Goal: Transaction & Acquisition: Purchase product/service

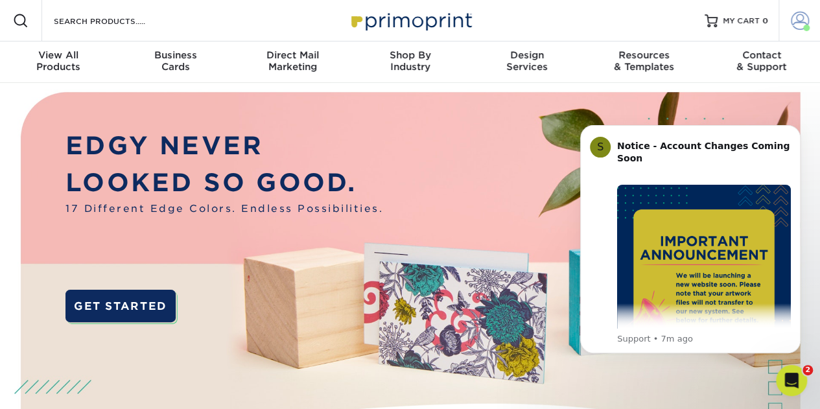
click at [791, 24] on span at bounding box center [800, 21] width 18 height 18
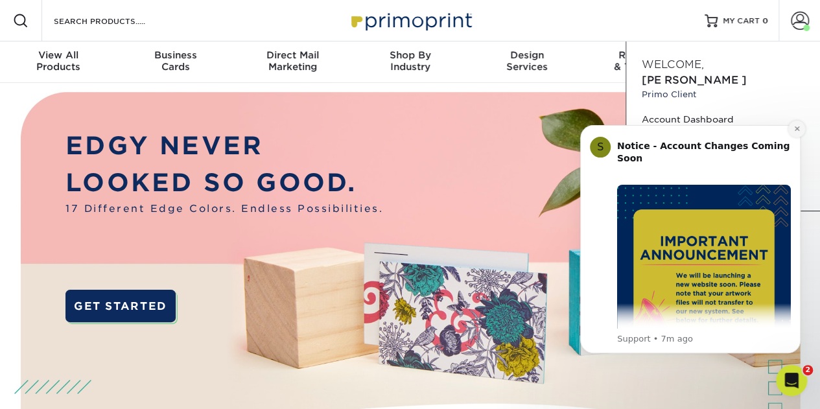
click at [796, 129] on icon "Dismiss notification" at bounding box center [796, 128] width 5 height 5
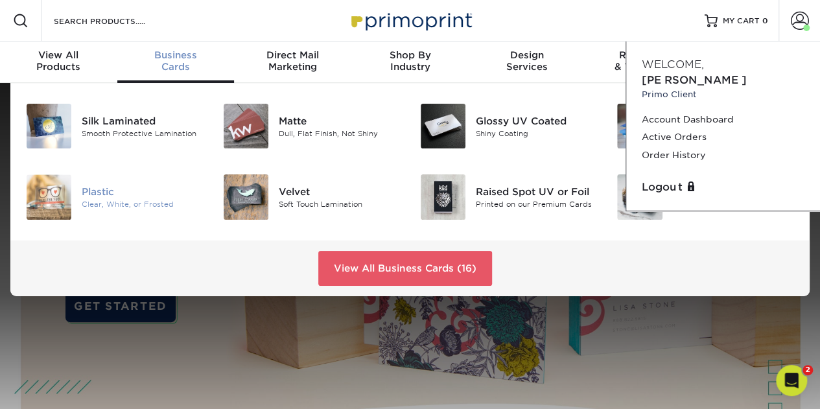
click at [96, 194] on div "Plastic" at bounding box center [143, 192] width 122 height 14
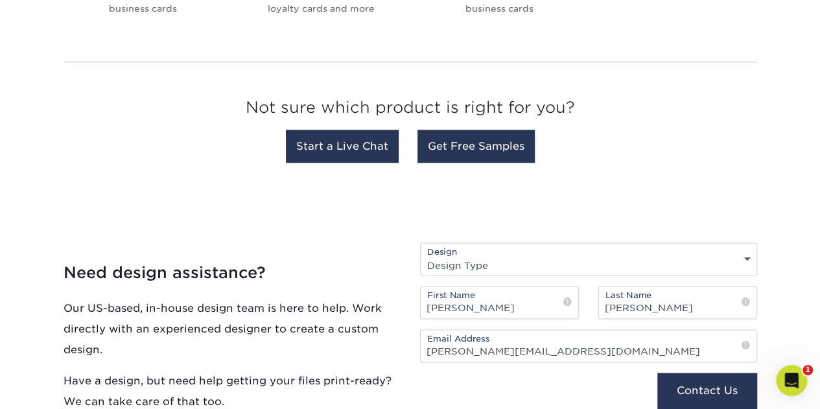
scroll to position [358, 0]
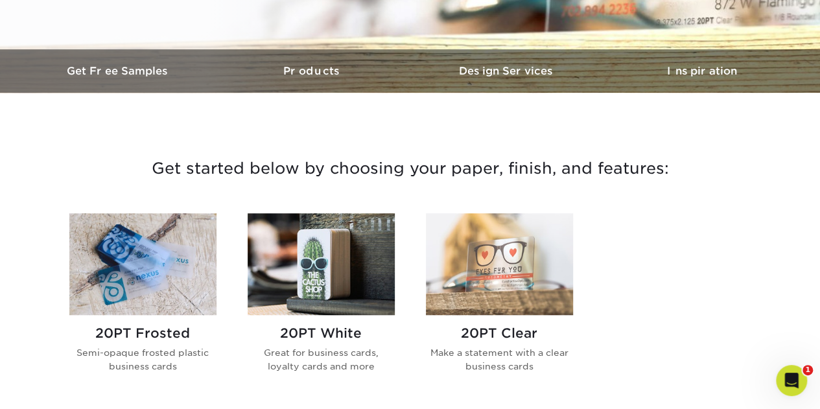
click at [161, 251] on img at bounding box center [142, 264] width 147 height 102
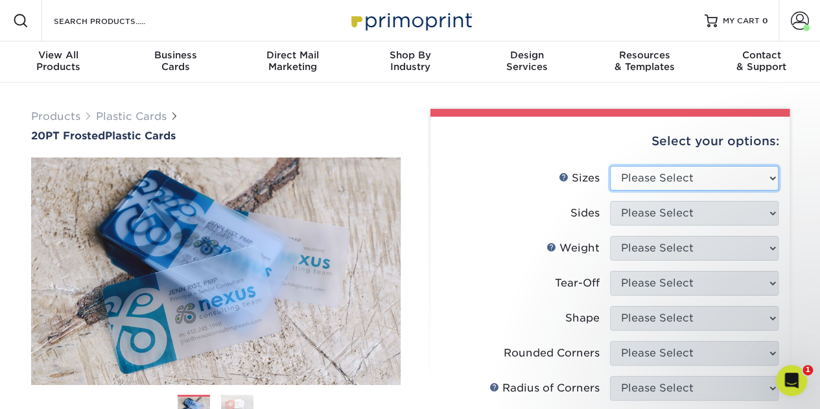
click at [673, 181] on select "Please Select 2" x 3.5" 2" x 8" 2.12" x 3.375" 2.5" x 2.5" 4.25" x 6"" at bounding box center [694, 178] width 168 height 25
select select "2.00x3.50"
click at [610, 166] on select "Please Select 2" x 3.5" 2" x 8" 2.12" x 3.375" 2.5" x 2.5" 4.25" x 6"" at bounding box center [694, 178] width 168 height 25
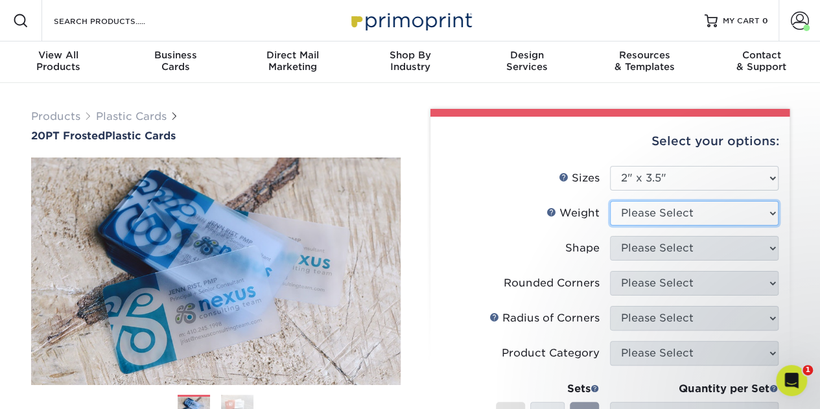
click at [670, 221] on select "Please Select 20PT Frosted Plastic 20PT Frosted Plastic" at bounding box center [694, 213] width 168 height 25
select select "20PT Frosted Plastic"
click at [610, 201] on select "Please Select 20PT Frosted Plastic 20PT Frosted Plastic" at bounding box center [694, 213] width 168 height 25
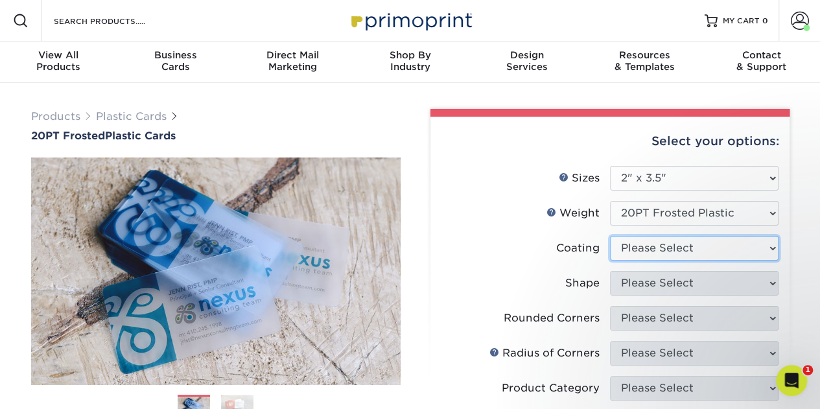
click at [672, 249] on select at bounding box center [694, 248] width 168 height 25
select select "3e7618de-abca-4bda-9f97-8b9129e913d8"
click at [610, 236] on select at bounding box center [694, 248] width 168 height 25
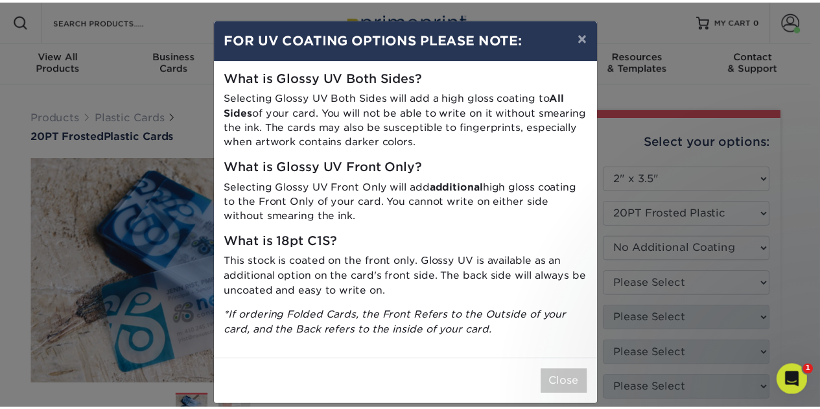
scroll to position [13, 0]
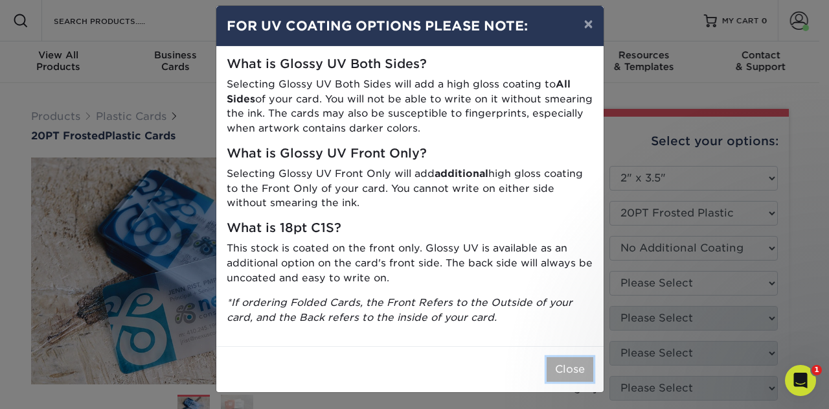
click at [575, 366] on button "Close" at bounding box center [570, 369] width 47 height 25
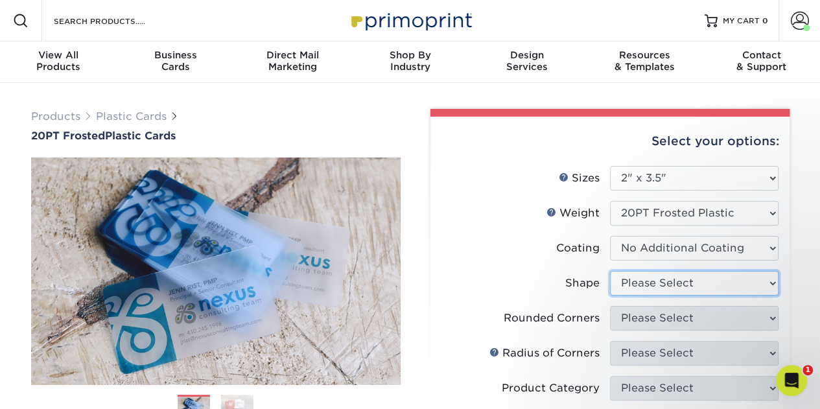
click at [660, 278] on select "Please Select Oval Standard" at bounding box center [694, 283] width 168 height 25
select select "standard"
click at [610, 271] on select "Please Select Oval Standard" at bounding box center [694, 283] width 168 height 25
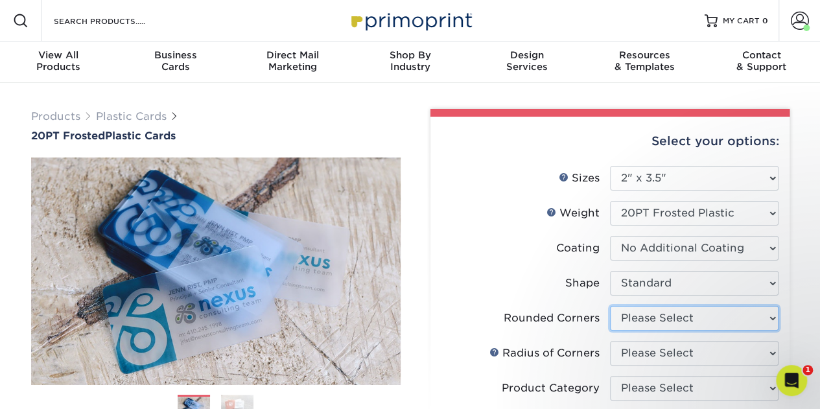
click at [691, 308] on select "Please Select Yes - Round 4 Corners" at bounding box center [694, 318] width 168 height 25
select select "7672df9e-0e0a-464d-8e1f-920c575e4da3"
click at [610, 306] on select "Please Select Yes - Round 4 Corners" at bounding box center [694, 318] width 168 height 25
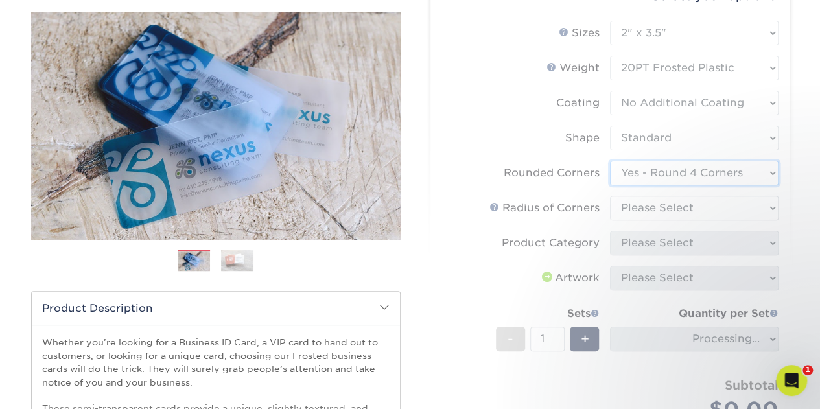
scroll to position [191, 0]
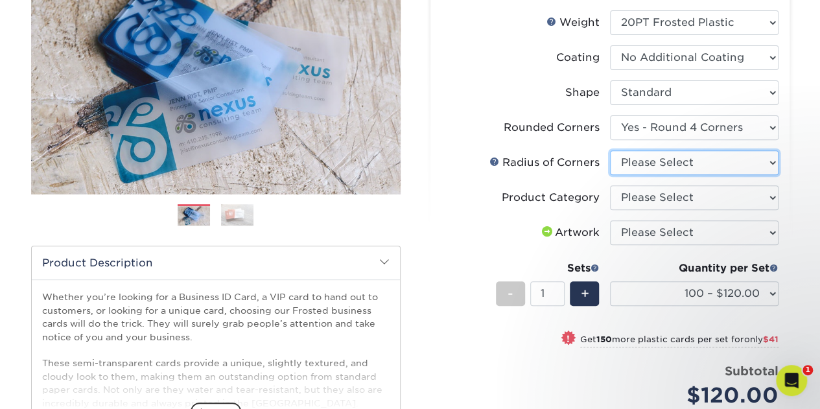
click at [690, 163] on select "Please Select Rounded 1/8" Rounded 1/4"" at bounding box center [694, 162] width 168 height 25
select select "479fbfe7-6a0c-4895-8c9a-81739b7486c9"
click at [610, 150] on select "Please Select Rounded 1/8" Rounded 1/4"" at bounding box center [694, 162] width 168 height 25
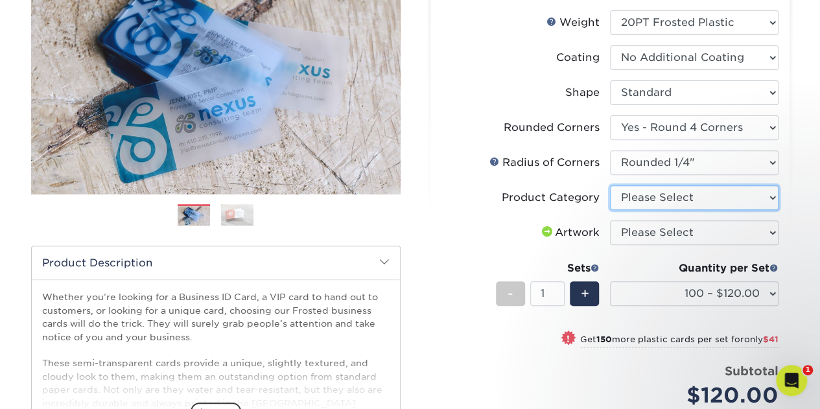
click at [684, 209] on select "Please Select Business Cards" at bounding box center [694, 197] width 168 height 25
click at [610, 185] on select "Please Select Business Cards" at bounding box center [694, 197] width 168 height 25
click at [683, 202] on select "Please Select Business Cards" at bounding box center [694, 197] width 168 height 25
select select "3b5148f1-0588-4f88-a218-97bcfdce65c1"
click at [610, 185] on select "Please Select Business Cards" at bounding box center [694, 197] width 168 height 25
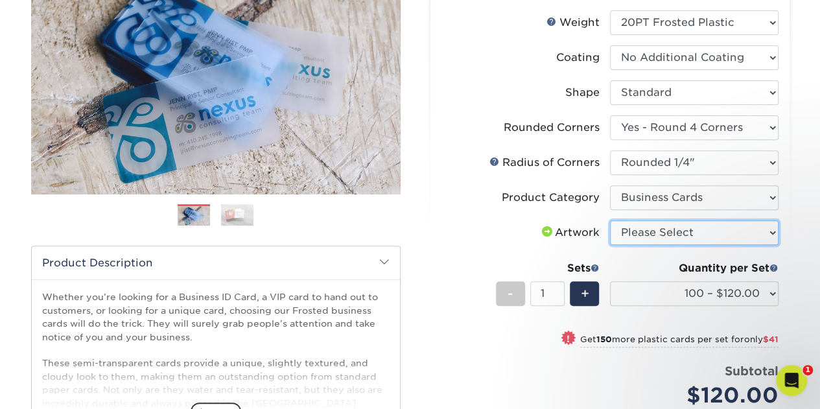
click at [684, 229] on select "Please Select I will upload files I need a design - $100" at bounding box center [694, 232] width 168 height 25
select select "upload"
click at [610, 220] on select "Please Select I will upload files I need a design - $100" at bounding box center [694, 232] width 168 height 25
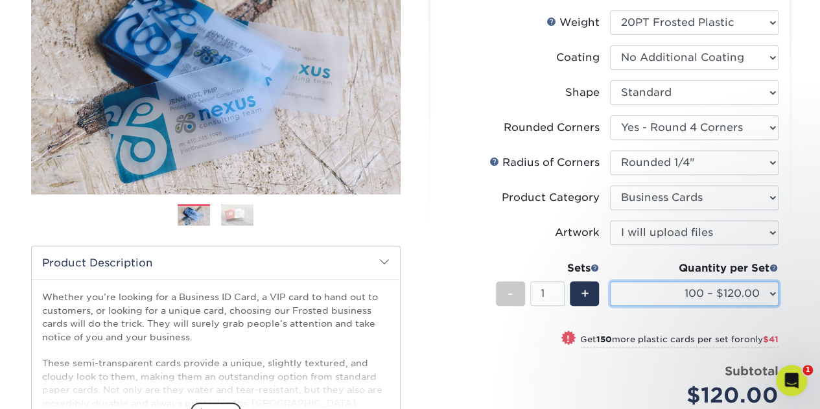
click at [696, 303] on select "100 – $120.00 250 – $161.00 500 – $207.00 1000 – $232.00 2500 – $560.00 5000 – …" at bounding box center [694, 293] width 168 height 25
select select "500 – $207.00"
click at [610, 281] on select "100 – $120.00 250 – $161.00 500 – $207.00 1000 – $232.00 2500 – $560.00 5000 – …" at bounding box center [694, 293] width 168 height 25
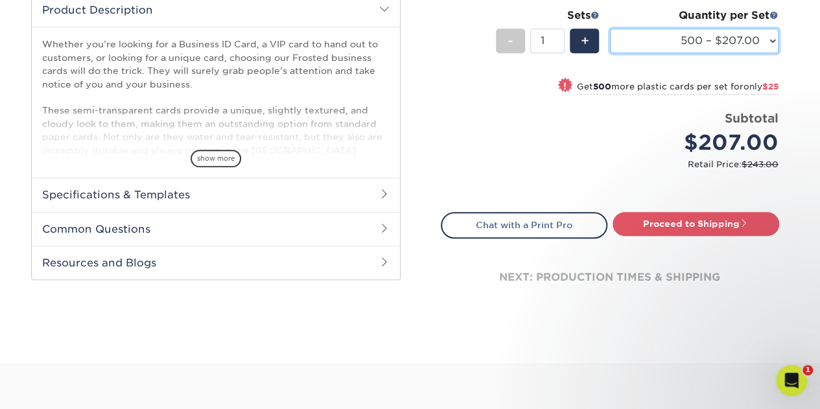
scroll to position [447, 0]
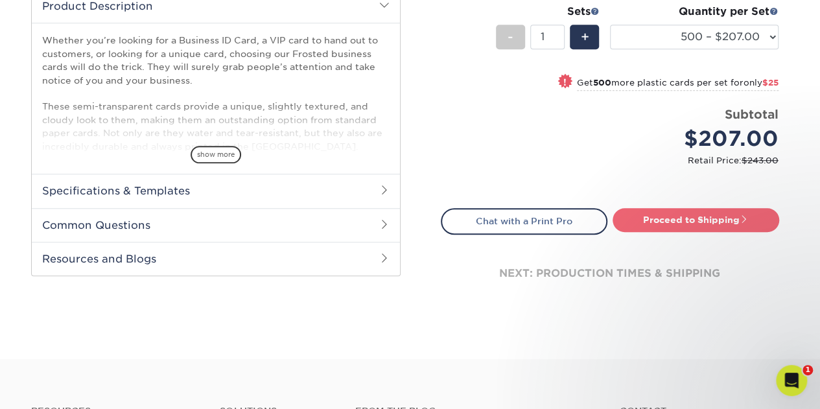
click at [703, 230] on link "Proceed to Shipping" at bounding box center [695, 219] width 167 height 23
type input "Set 1"
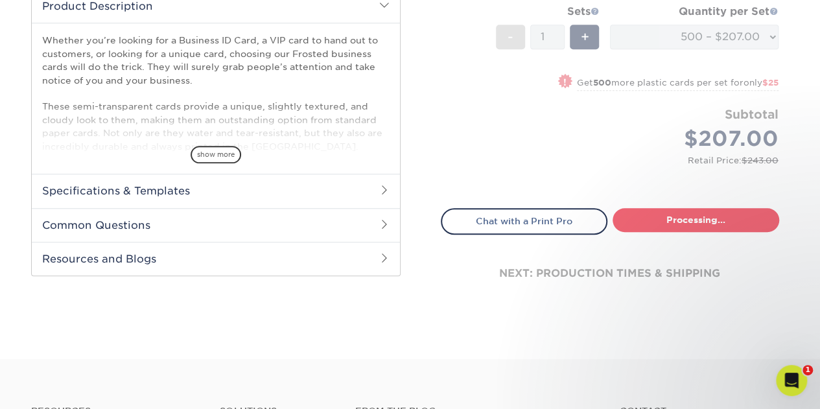
select select "86c860ba-e059-4523-8cfe-cff2d32ee382"
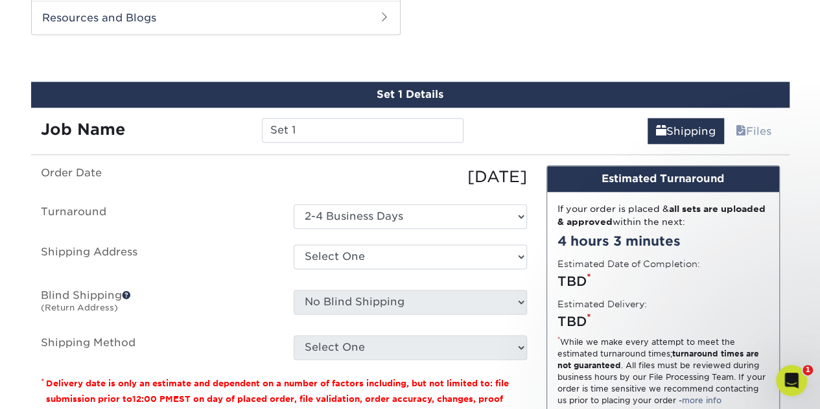
scroll to position [690, 0]
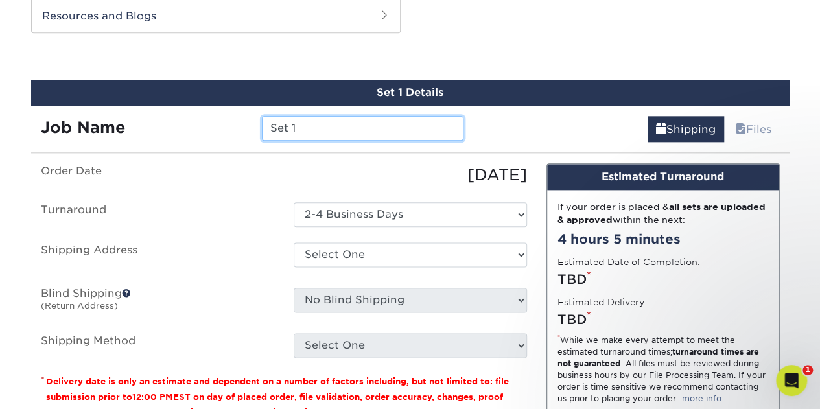
drag, startPoint x: 329, startPoint y: 129, endPoint x: 140, endPoint y: 131, distance: 189.2
click at [143, 131] on div "Job Name Set 1" at bounding box center [252, 128] width 443 height 25
type input "Diamond Roofing Joe Sales Manager"
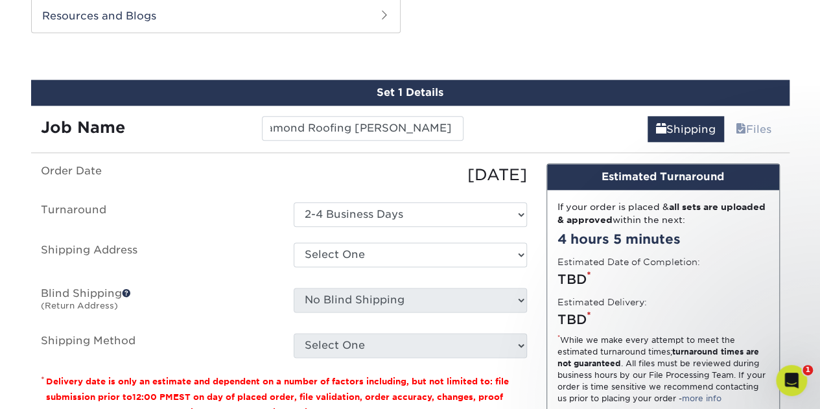
click at [371, 273] on ul "Order Date 10/15/2025 Turnaround Select One 2-4 Business Days Shipping Address …" at bounding box center [284, 260] width 486 height 194
click at [371, 270] on ul "Order Date 10/15/2025 Turnaround Select One 2-4 Business Days Shipping Address …" at bounding box center [284, 260] width 486 height 194
click at [369, 263] on select "Select One Diamond Roofing OC Shirt Shop OC Shirt Shop Superior Roofing Anaheim…" at bounding box center [410, 254] width 233 height 25
select select "235298"
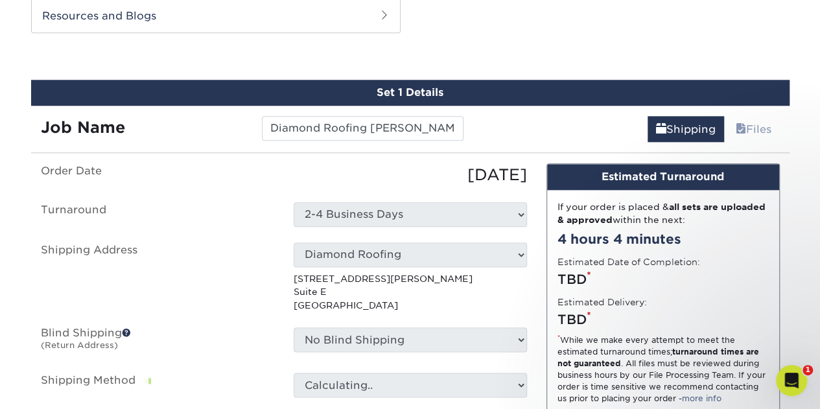
click at [245, 238] on ul "Order Date 10/15/2025 Turnaround Select One 2-4 Business Days Shipping Address …" at bounding box center [284, 280] width 486 height 234
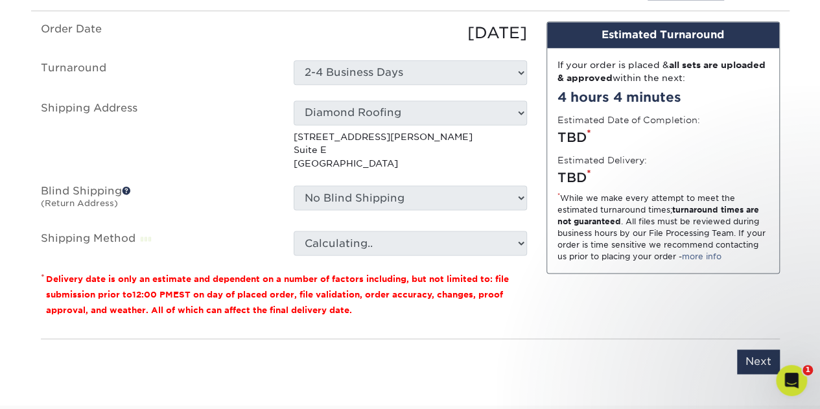
scroll to position [864, 0]
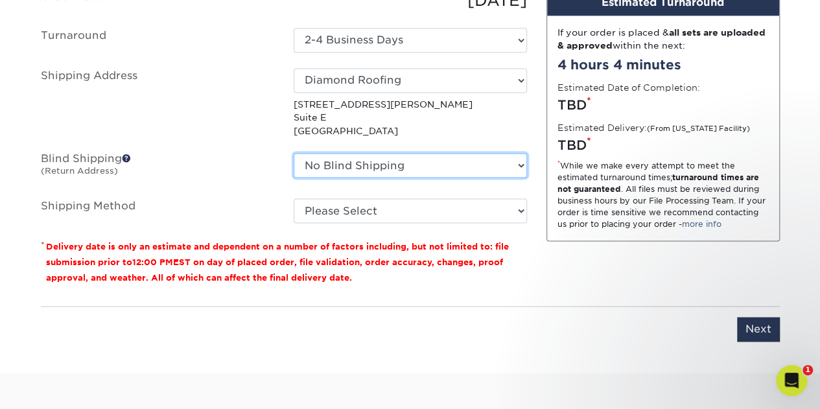
click at [325, 167] on select "No Blind Shipping Diamond Roofing OC Shirt Shop OC Shirt Shop Superior Roofing …" at bounding box center [410, 165] width 233 height 25
select select "230838"
click at [294, 153] on select "No Blind Shipping Diamond Roofing OC Shirt Shop OC Shirt Shop Superior Roofing …" at bounding box center [410, 165] width 233 height 25
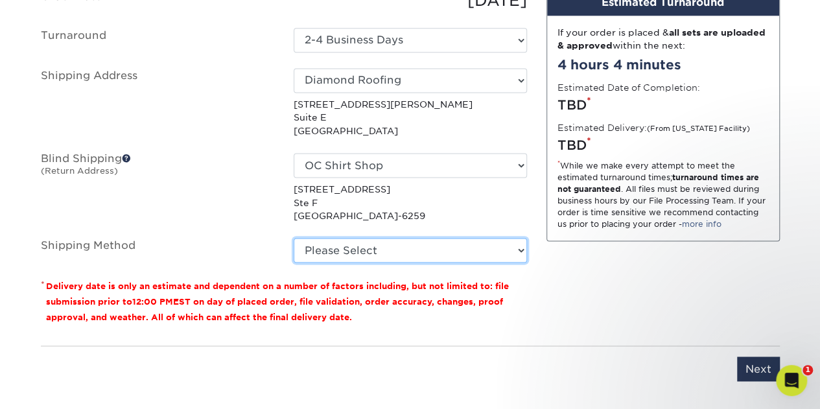
click at [360, 243] on select "Please Select Ground Shipping (+$8.96) 3 Day Shipping Service (+$14.22) 2 Day A…" at bounding box center [410, 250] width 233 height 25
select select "03"
click at [294, 238] on select "Please Select Ground Shipping (+$8.96) 3 Day Shipping Service (+$14.22) 2 Day A…" at bounding box center [410, 250] width 233 height 25
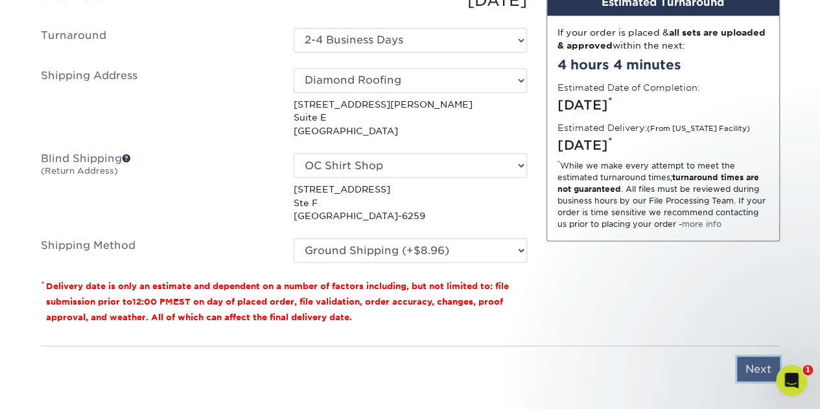
click at [755, 361] on input "Next" at bounding box center [758, 368] width 43 height 25
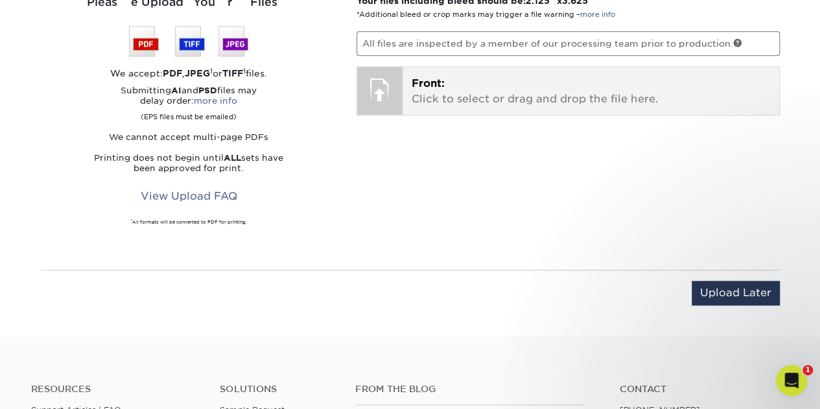
click at [465, 78] on p "Front: Click to select or drag and drop the file here." at bounding box center [590, 91] width 358 height 31
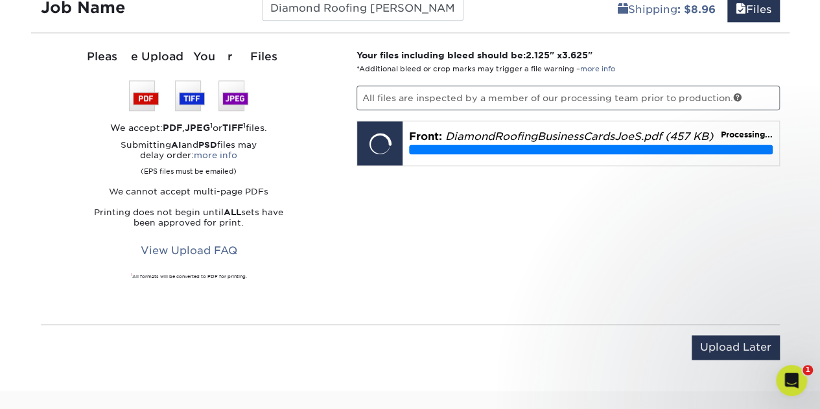
scroll to position [817, 0]
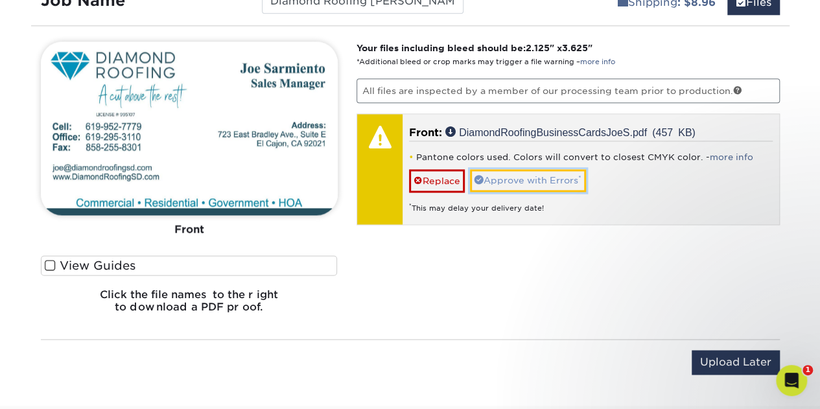
click at [518, 176] on link "Approve with Errors *" at bounding box center [528, 180] width 116 height 22
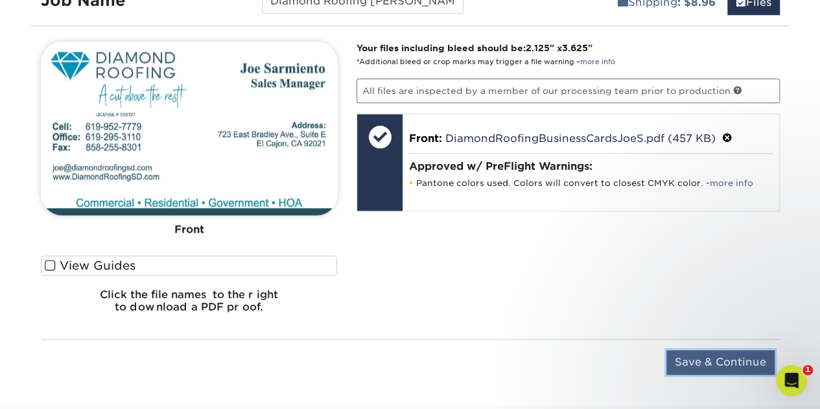
click at [700, 358] on input "Save & Continue" at bounding box center [720, 362] width 108 height 25
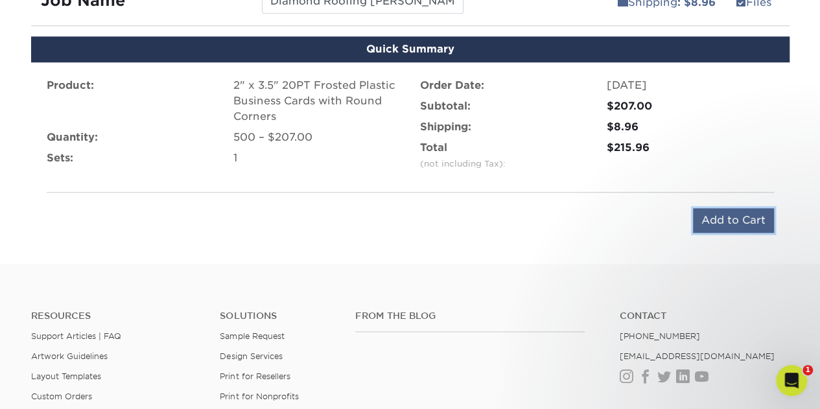
click at [717, 218] on input "Add to Cart" at bounding box center [733, 220] width 81 height 25
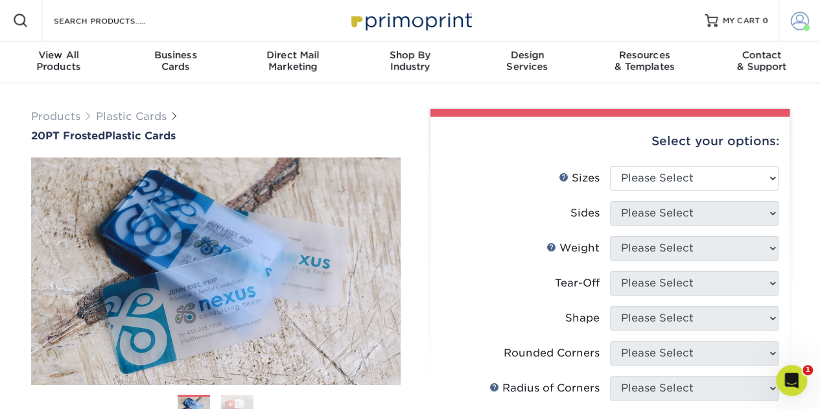
click at [793, 16] on span at bounding box center [800, 21] width 18 height 18
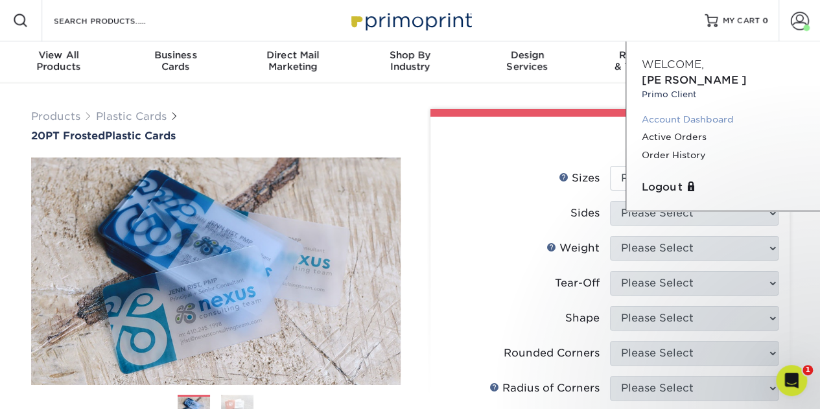
click at [673, 111] on link "Account Dashboard" at bounding box center [723, 119] width 163 height 17
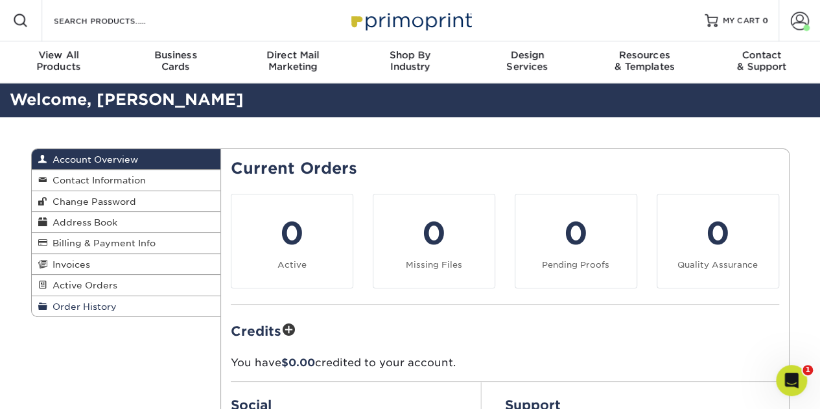
click at [87, 303] on span "Order History" at bounding box center [81, 306] width 69 height 10
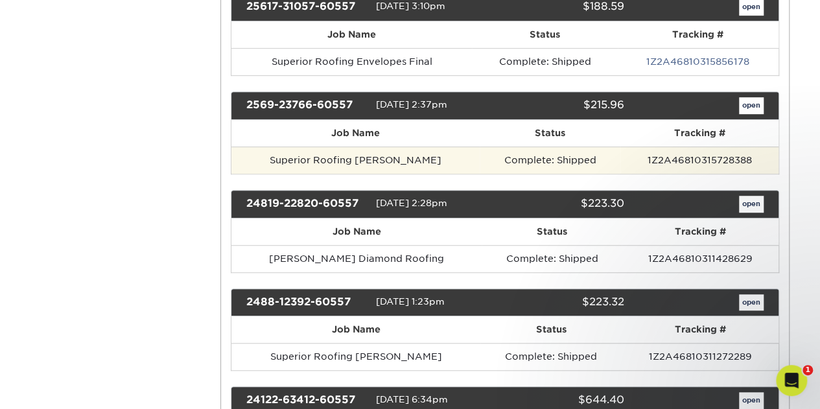
click at [404, 159] on td "Superior Roofing Claudiu" at bounding box center [355, 159] width 248 height 27
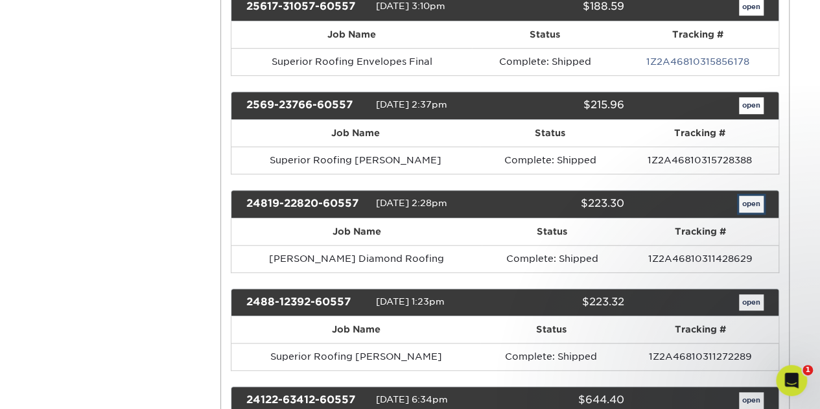
click at [744, 201] on link "open" at bounding box center [751, 204] width 25 height 17
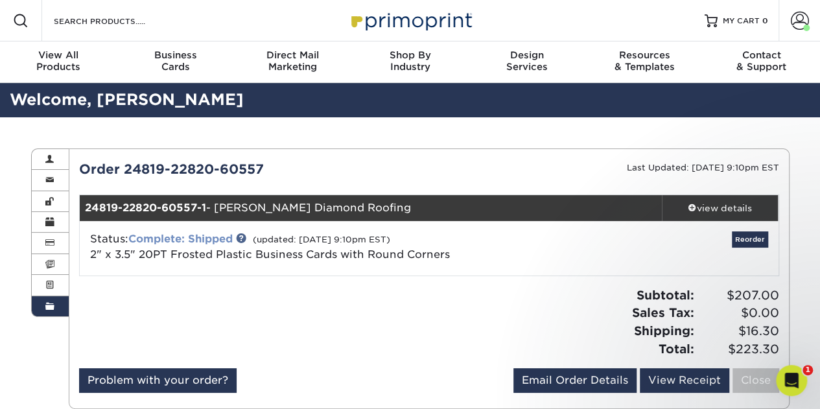
click at [211, 238] on link "Complete: Shipped" at bounding box center [180, 239] width 104 height 12
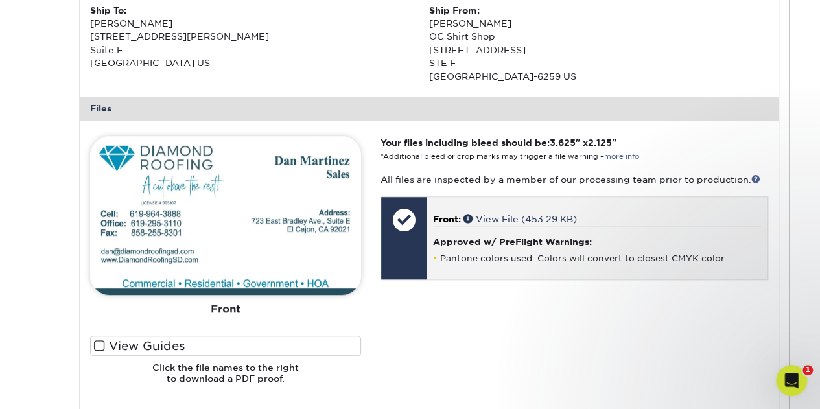
scroll to position [93, 0]
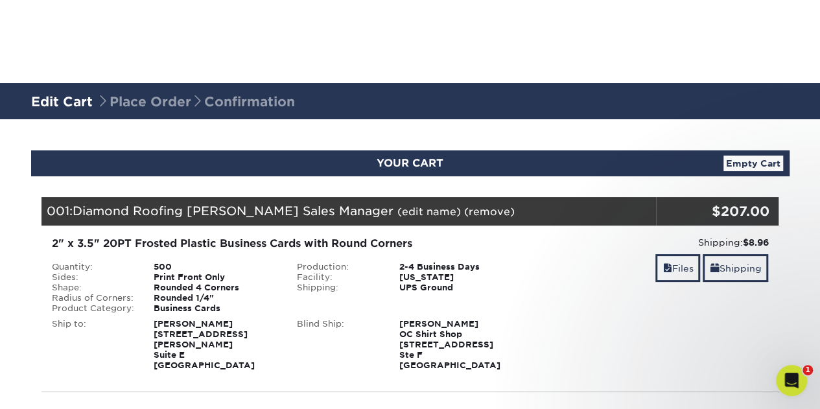
scroll to position [358, 0]
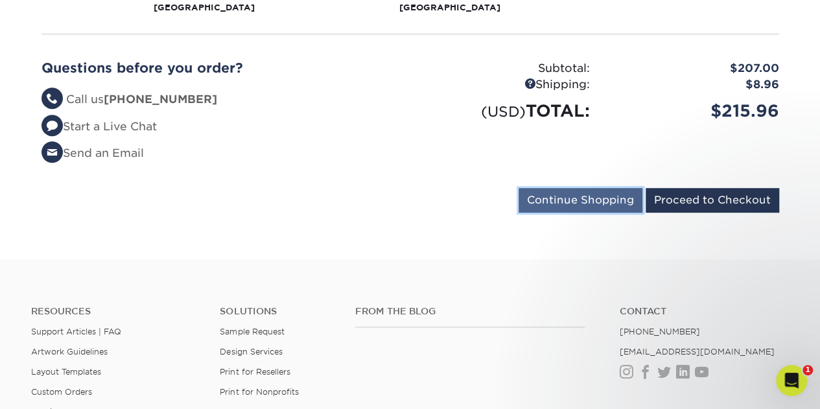
click at [570, 207] on input "Continue Shopping" at bounding box center [580, 200] width 124 height 25
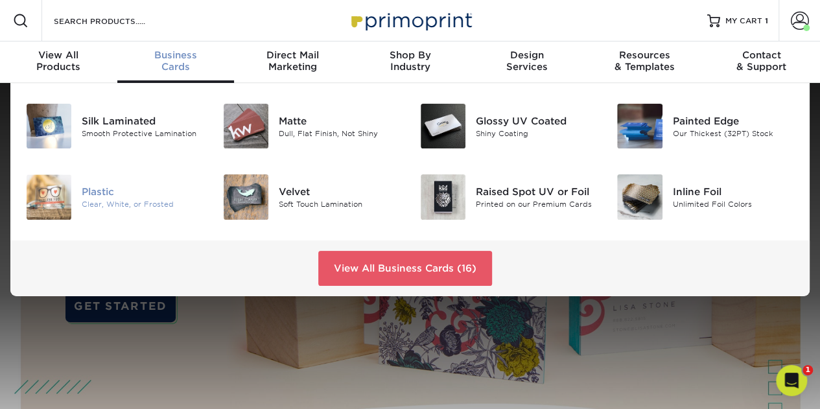
click at [110, 179] on div "Plastic Clear, White, or Frosted" at bounding box center [148, 196] width 132 height 45
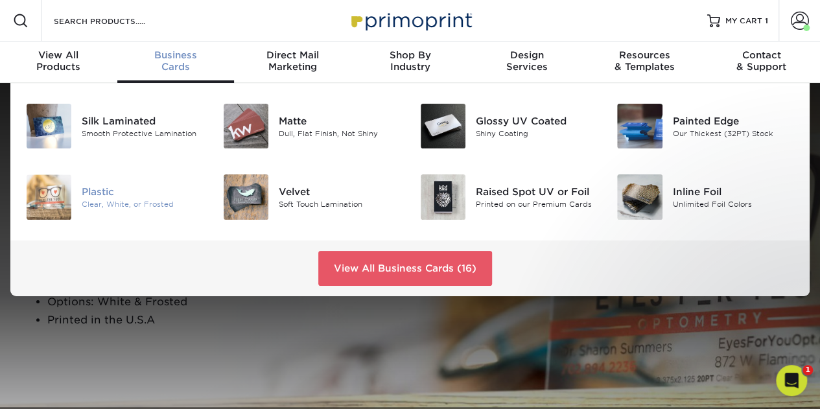
click at [114, 187] on div "Plastic" at bounding box center [143, 192] width 122 height 14
click at [71, 179] on div at bounding box center [48, 196] width 65 height 45
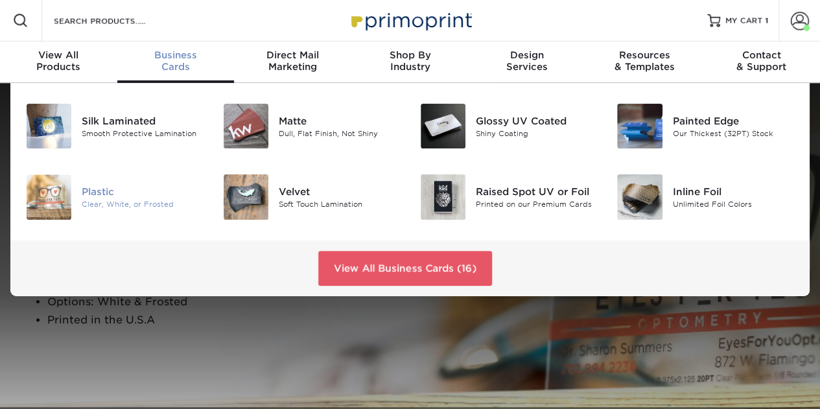
click at [128, 189] on div "Plastic" at bounding box center [143, 192] width 122 height 14
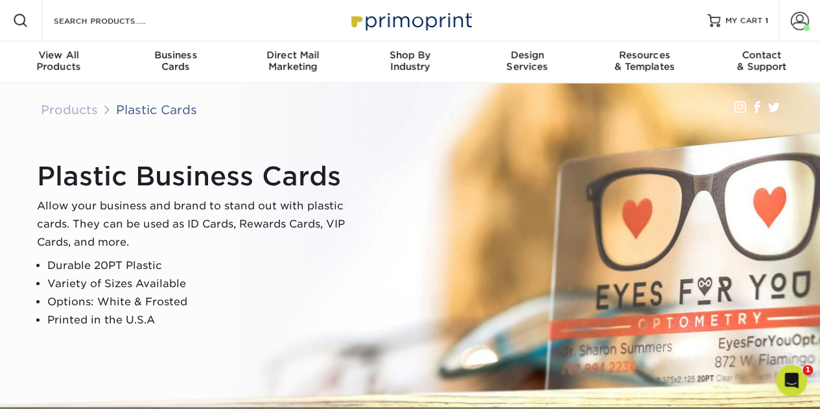
scroll to position [358, 0]
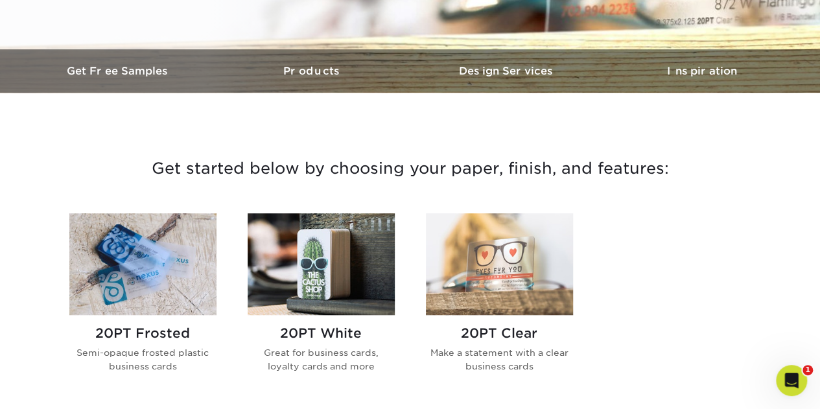
click at [184, 242] on img at bounding box center [142, 264] width 147 height 102
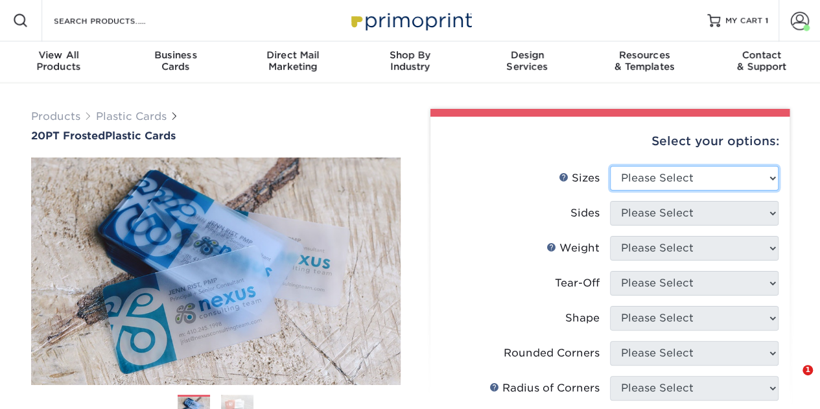
drag, startPoint x: 705, startPoint y: 168, endPoint x: 706, endPoint y: 176, distance: 8.4
click at [705, 168] on select "Please Select 2" x 3.5" 2" x 8" 2.12" x 3.375" 2.5" x 2.5" 4.25" x 6"" at bounding box center [694, 178] width 168 height 25
select select "2.00x3.50"
click at [610, 166] on select "Please Select 2" x 3.5" 2" x 8" 2.12" x 3.375" 2.5" x 2.5" 4.25" x 6"" at bounding box center [694, 178] width 168 height 25
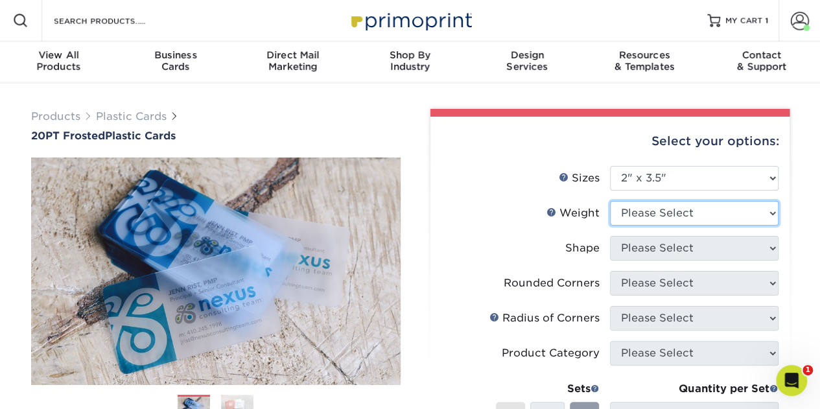
click at [694, 207] on select "Please Select 20PT Frosted Plastic 20PT Frosted Plastic" at bounding box center [694, 213] width 168 height 25
select select "20PT Frosted Plastic"
click at [610, 201] on select "Please Select 20PT Frosted Plastic 20PT Frosted Plastic" at bounding box center [694, 213] width 168 height 25
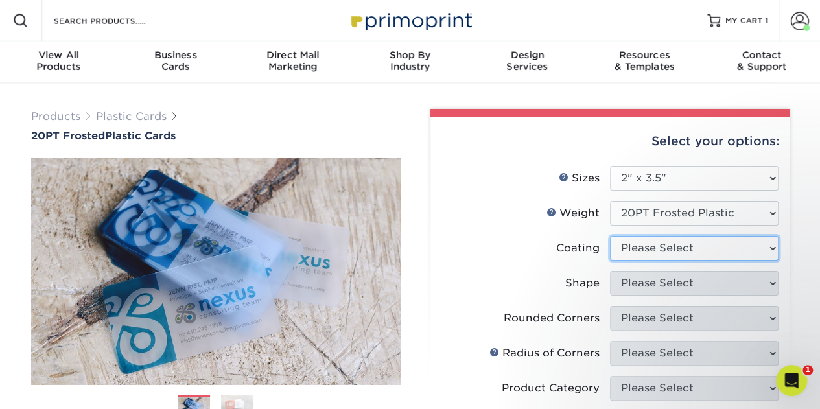
click at [687, 237] on select at bounding box center [694, 248] width 168 height 25
select select "3e7618de-abca-4bda-9f97-8b9129e913d8"
click at [610, 236] on select at bounding box center [694, 248] width 168 height 25
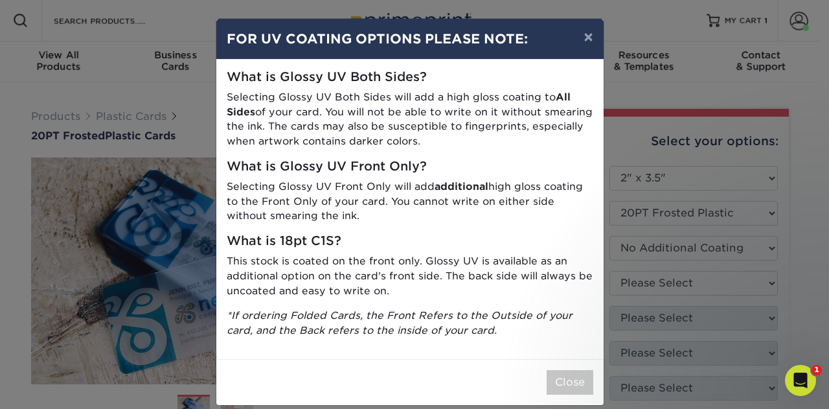
click at [693, 279] on div "× FOR UV COATING OPTIONS PLEASE NOTE: What is Glossy UV Both Sides? Selecting G…" at bounding box center [414, 204] width 829 height 409
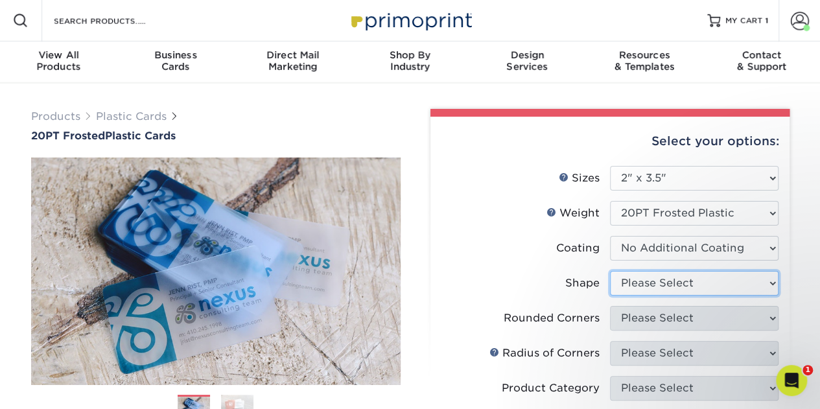
click at [622, 290] on select "Please Select Oval Standard" at bounding box center [694, 283] width 168 height 25
click at [610, 271] on select "Please Select Oval Standard" at bounding box center [694, 283] width 168 height 25
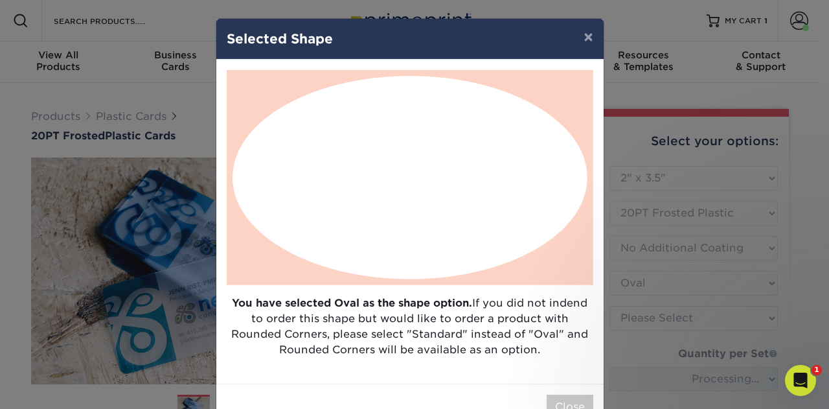
click at [643, 328] on div "× Selected Shape You have selected Oval as the shape option. If you did not ind…" at bounding box center [414, 204] width 829 height 409
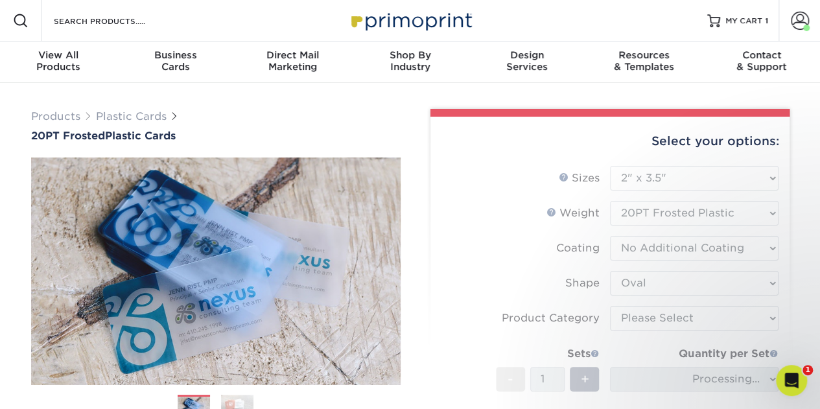
scroll to position [70, 0]
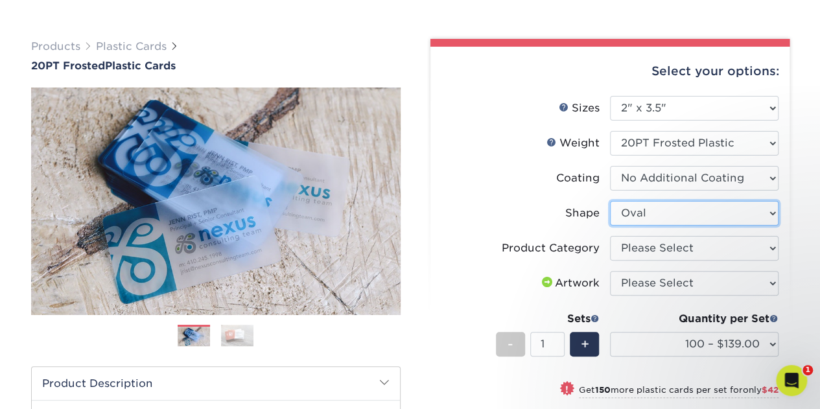
click at [674, 218] on select "Please Select Oval Standard" at bounding box center [694, 213] width 168 height 25
select select "standard"
click at [610, 201] on select "Please Select Oval Standard" at bounding box center [694, 213] width 168 height 25
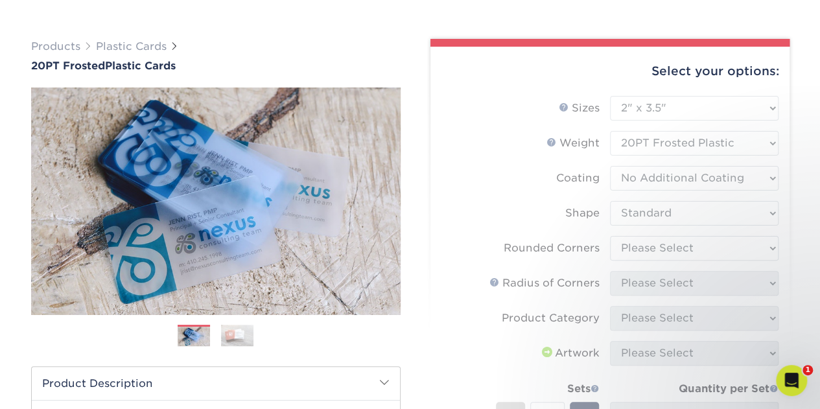
click at [667, 250] on form "Sizes Help Sizes Please Select 2" x 3.5" 2" x 8" 2.12" x 3.375" 2.5" x 2.5" 4.2…" at bounding box center [610, 317] width 338 height 443
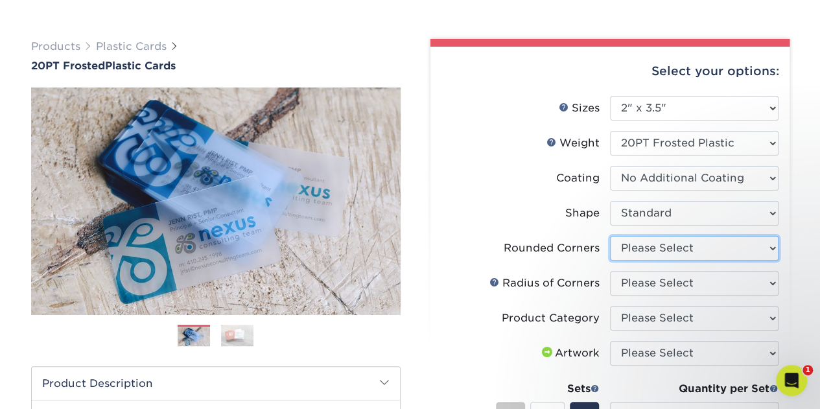
click at [665, 244] on select "Please Select Yes - Round 4 Corners" at bounding box center [694, 248] width 168 height 25
select select "7672df9e-0e0a-464d-8e1f-920c575e4da3"
click at [610, 236] on select "Please Select Yes - Round 4 Corners" at bounding box center [694, 248] width 168 height 25
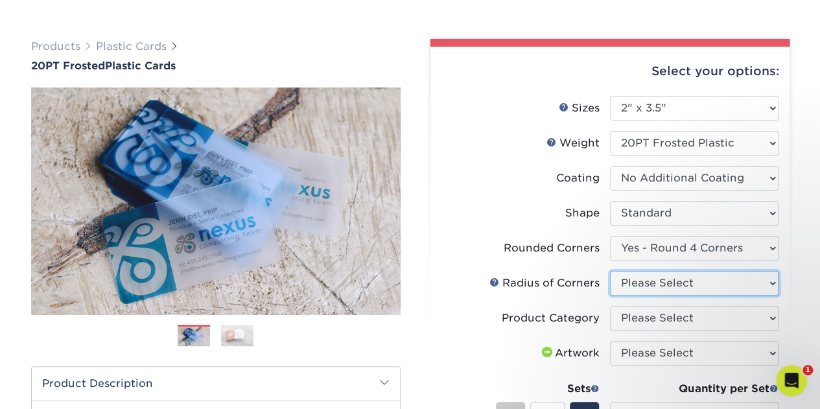
click at [656, 281] on select "Please Select Rounded 1/8" Rounded 1/4"" at bounding box center [694, 283] width 168 height 25
select select "479fbfe7-6a0c-4895-8c9a-81739b7486c9"
click at [610, 271] on select "Please Select Rounded 1/8" Rounded 1/4"" at bounding box center [694, 283] width 168 height 25
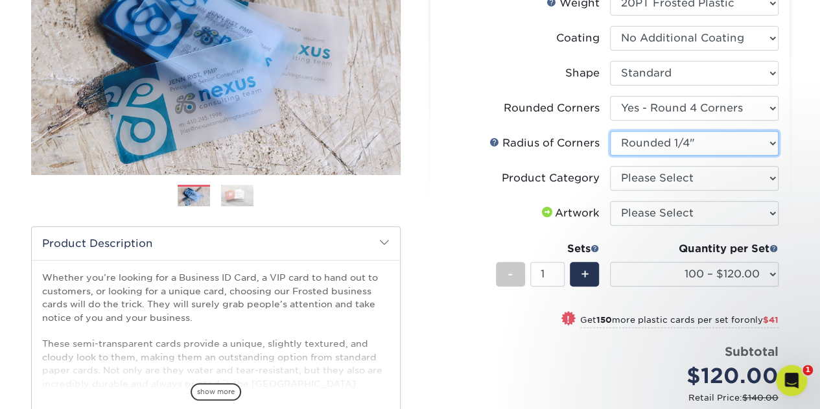
scroll to position [211, 0]
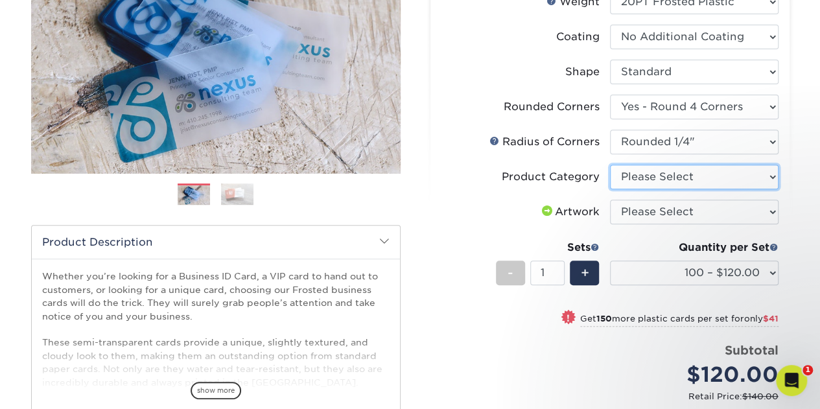
click at [660, 186] on select "Please Select Business Cards" at bounding box center [694, 177] width 168 height 25
select select "3b5148f1-0588-4f88-a218-97bcfdce65c1"
click at [610, 165] on select "Please Select Business Cards" at bounding box center [694, 177] width 168 height 25
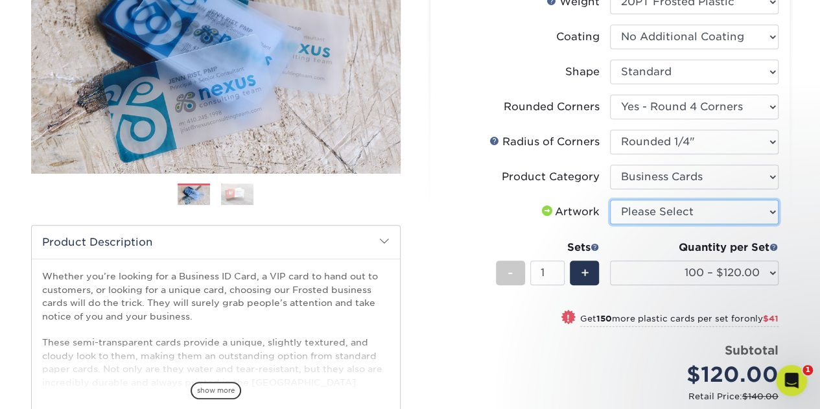
click at [663, 213] on select "Please Select I will upload files I need a design - $100" at bounding box center [694, 212] width 168 height 25
select select "upload"
click at [610, 200] on select "Please Select I will upload files I need a design - $100" at bounding box center [694, 212] width 168 height 25
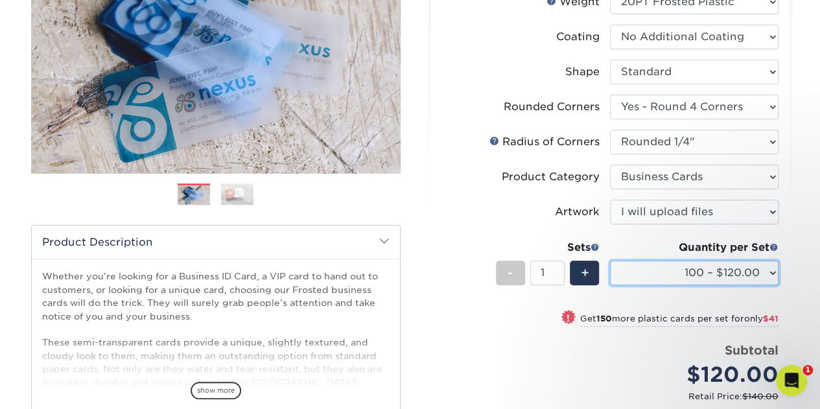
click at [646, 265] on select "100 – $120.00 250 – $161.00 500 – $207.00 1000 – $232.00 2500 – $560.00 5000 – …" at bounding box center [694, 272] width 168 height 25
select select "250 – $161.00"
click at [610, 260] on select "100 – $120.00 250 – $161.00 500 – $207.00 1000 – $232.00 2500 – $560.00 5000 – …" at bounding box center [694, 272] width 168 height 25
click at [502, 205] on label "Artwork" at bounding box center [525, 212] width 168 height 25
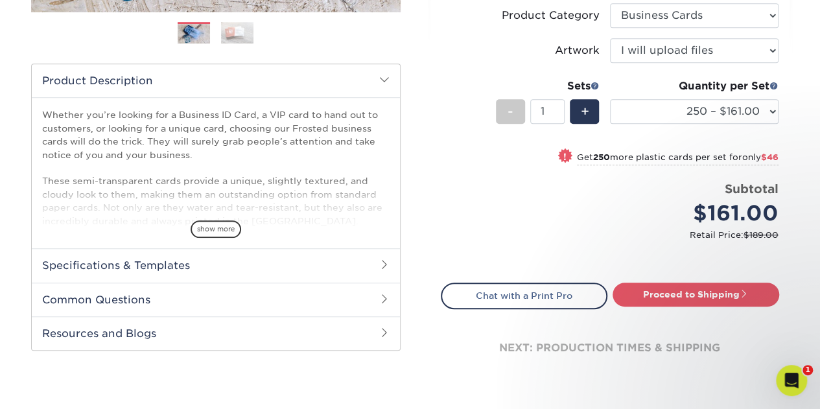
scroll to position [374, 0]
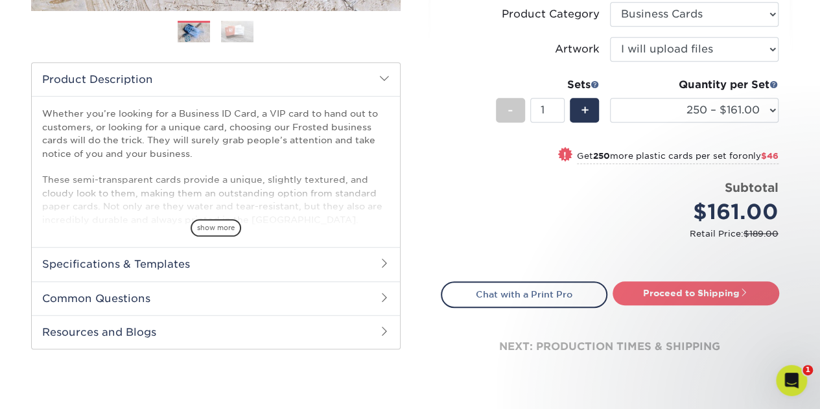
click at [688, 294] on link "Proceed to Shipping" at bounding box center [695, 292] width 167 height 23
type input "Set 1"
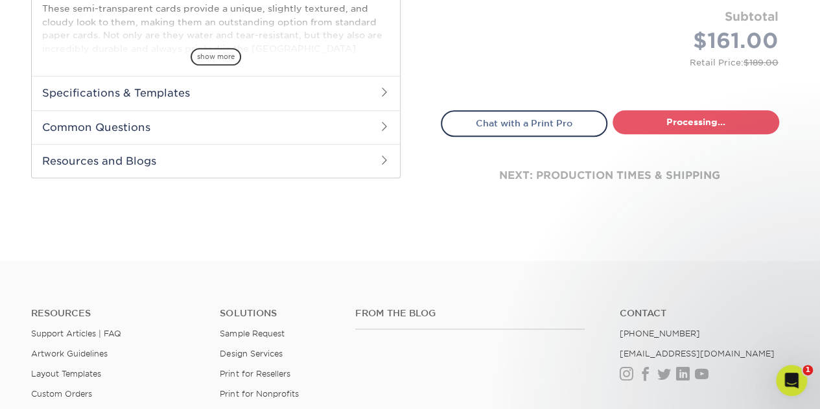
select select "3c751e7c-1dd2-492b-87e3-c4f15716f82e"
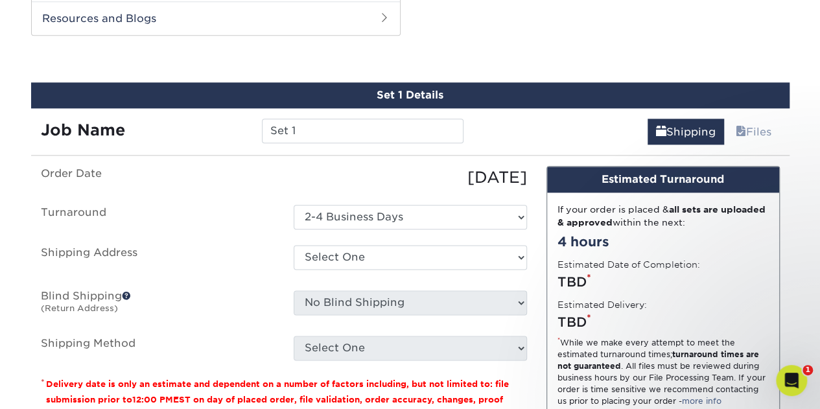
scroll to position [690, 0]
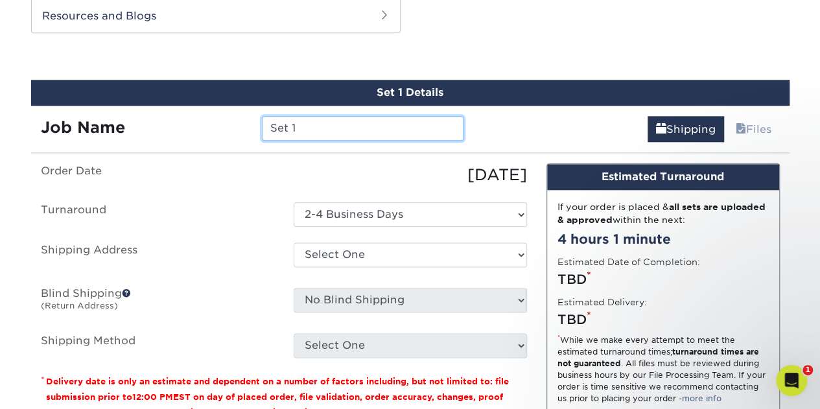
drag, startPoint x: 345, startPoint y: 128, endPoint x: 36, endPoint y: 117, distance: 308.7
click at [40, 117] on div "Job Name Set 1" at bounding box center [252, 128] width 443 height 25
click at [388, 125] on input "Superior Roofing Joe Sales" at bounding box center [363, 128] width 202 height 25
type input "Superior Roofing Joe Sarmiento Sales"
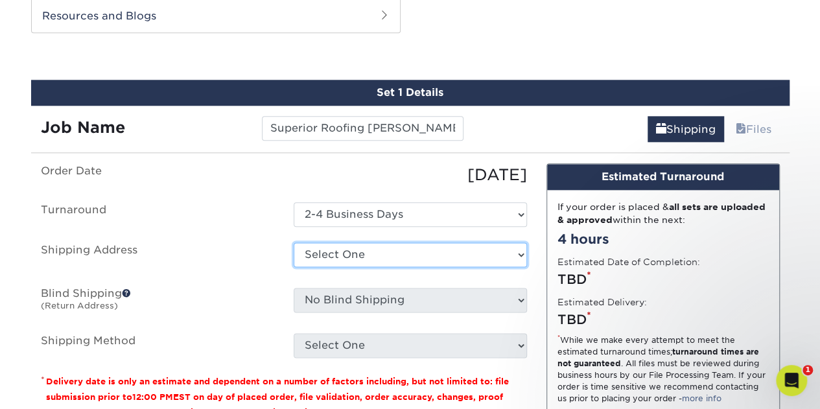
click at [333, 257] on select "Select One Diamond Roofing OC Shirt Shop OC Shirt Shop Superior Roofing Anaheim…" at bounding box center [410, 254] width 233 height 25
select select "243667"
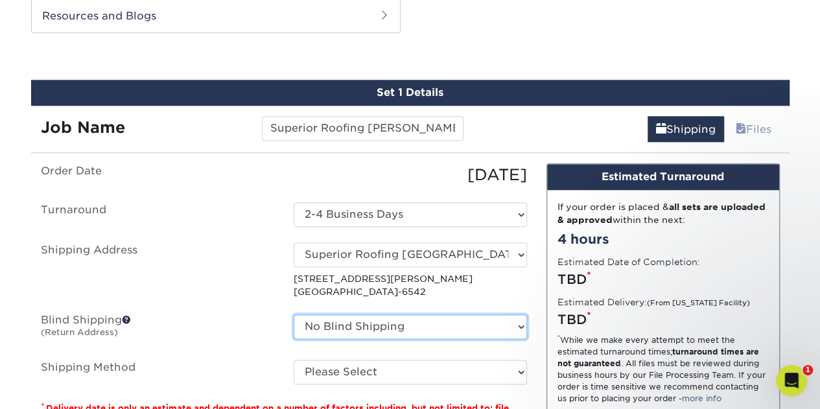
click at [352, 325] on select "No Blind Shipping Diamond Roofing OC Shirt Shop OC Shirt Shop Superior Roofing …" at bounding box center [410, 326] width 233 height 25
select select "230838"
click at [294, 314] on select "No Blind Shipping Diamond Roofing OC Shirt Shop OC Shirt Shop Superior Roofing …" at bounding box center [410, 326] width 233 height 25
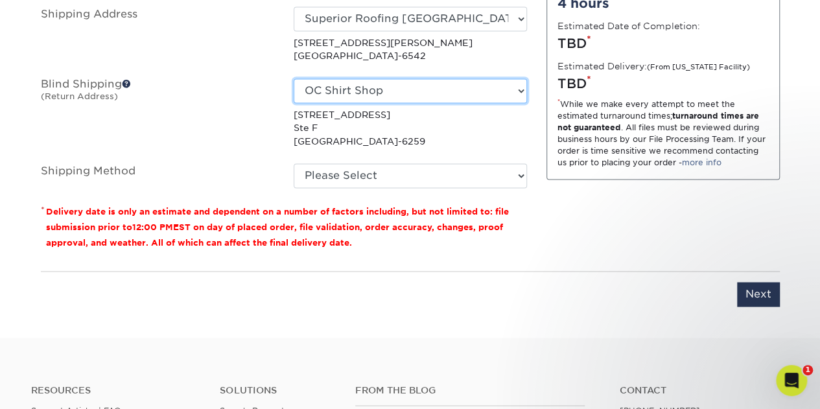
scroll to position [942, 0]
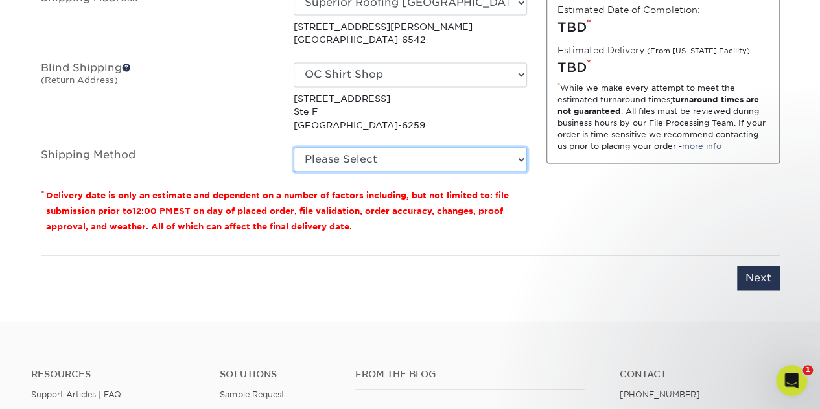
click at [355, 165] on select "Please Select Ground Shipping (+$7.84) 3 Day Shipping Service (+$13.10) 2 Day A…" at bounding box center [410, 159] width 233 height 25
select select "03"
click at [294, 147] on select "Please Select Ground Shipping (+$7.84) 3 Day Shipping Service (+$13.10) 2 Day A…" at bounding box center [410, 159] width 233 height 25
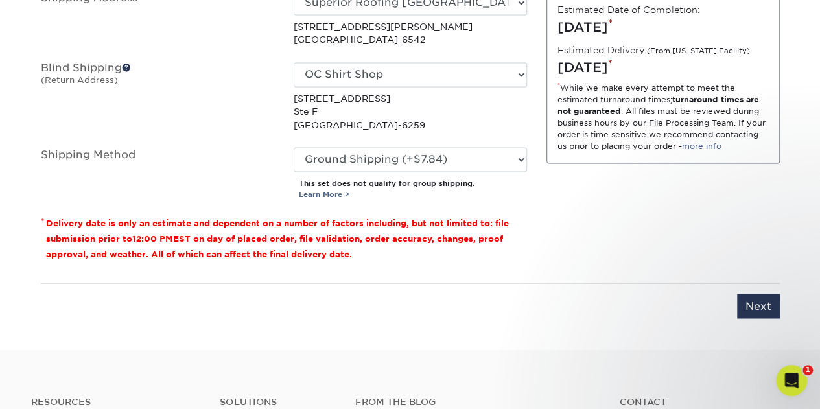
click at [581, 216] on div "Design Estimated Turnaround If your order is placed & all sets are uploaded & a…" at bounding box center [663, 92] width 253 height 362
click at [759, 300] on input "Next" at bounding box center [758, 306] width 43 height 25
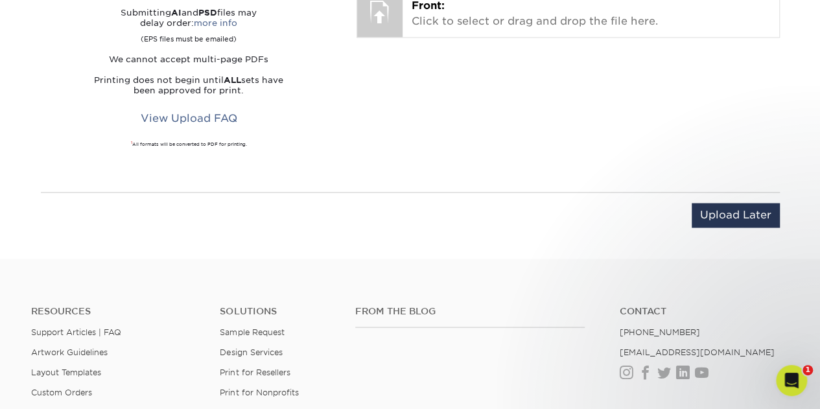
scroll to position [584, 0]
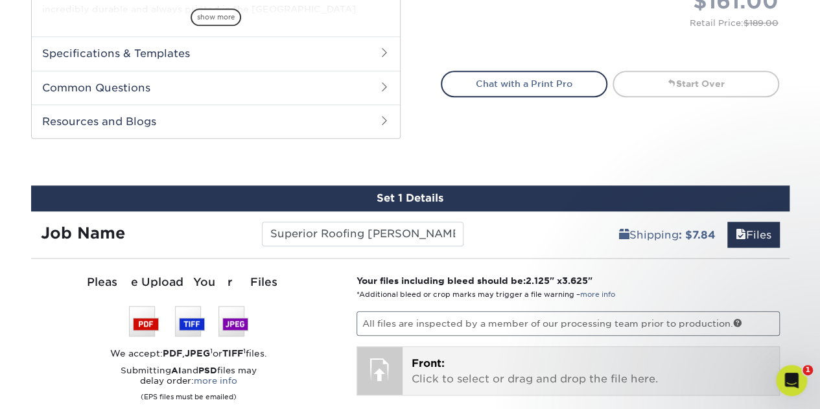
click at [434, 351] on div "Front: Click to select or drag and drop the file here. Choose file" at bounding box center [590, 371] width 376 height 48
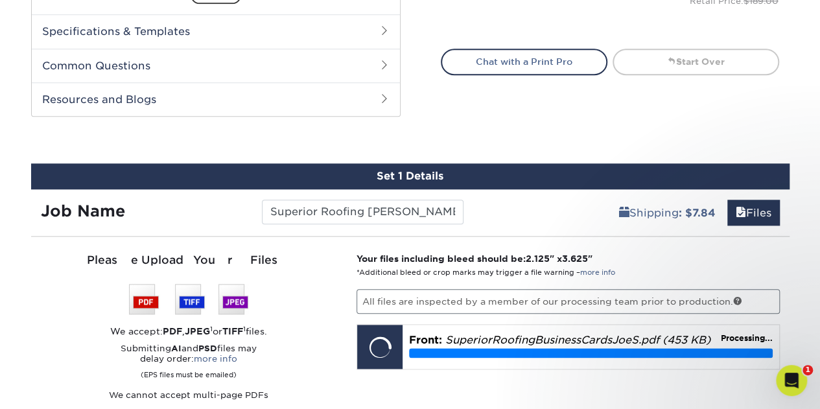
scroll to position [942, 0]
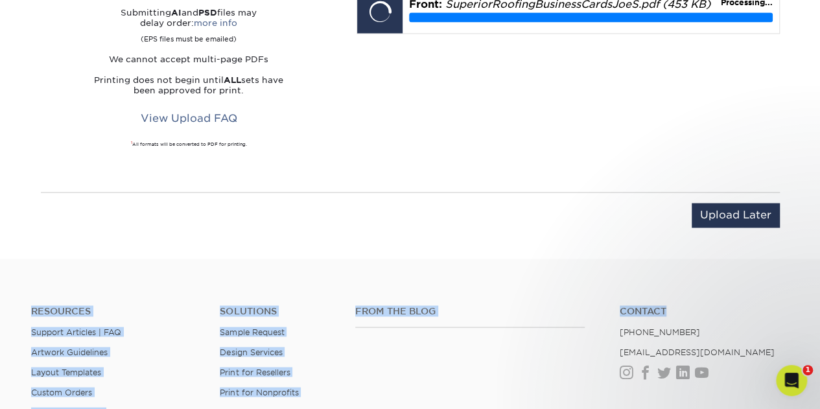
drag, startPoint x: 817, startPoint y: 267, endPoint x: 822, endPoint y: 240, distance: 27.6
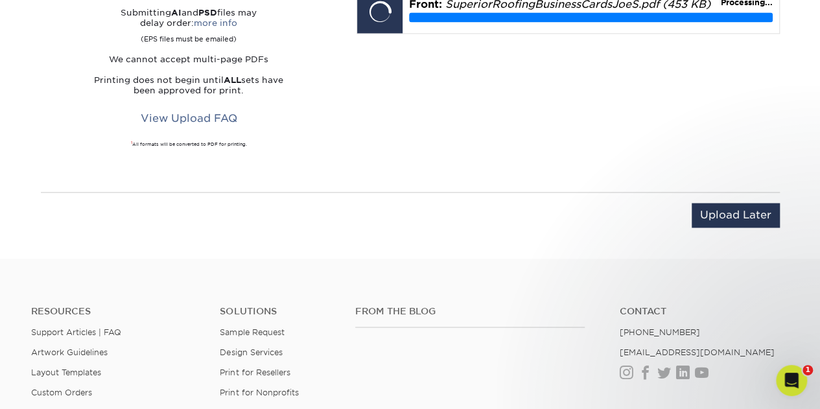
click at [767, 152] on div "Your files including bleed should be: 2.125 " x 3.625 " *Additional bleed or cr…" at bounding box center [568, 46] width 443 height 260
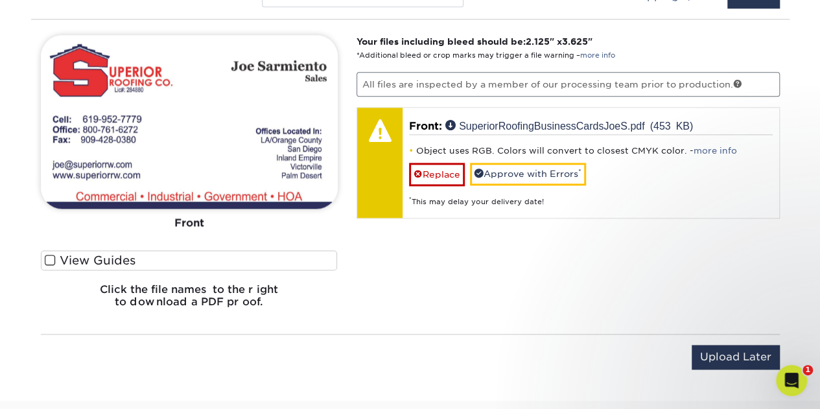
scroll to position [826, 0]
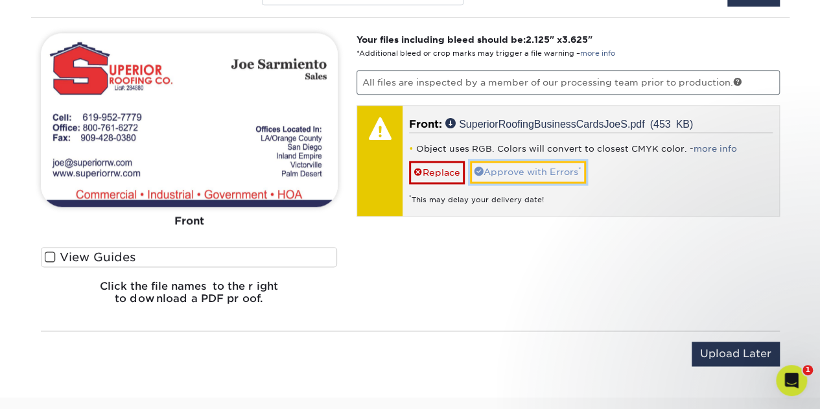
click at [530, 163] on link "Approve with Errors *" at bounding box center [528, 172] width 116 height 22
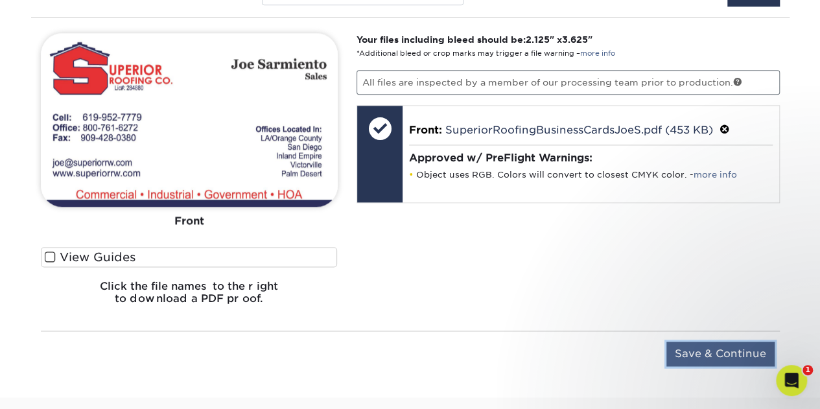
click at [744, 341] on input "Save & Continue" at bounding box center [720, 353] width 108 height 25
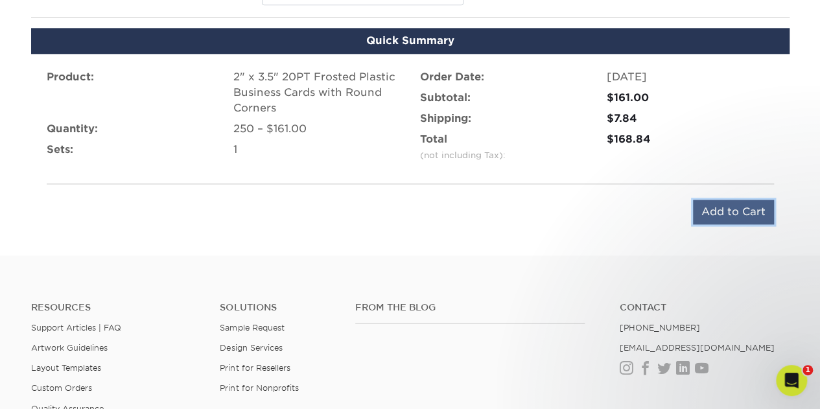
click at [761, 203] on input "Add to Cart" at bounding box center [733, 212] width 81 height 25
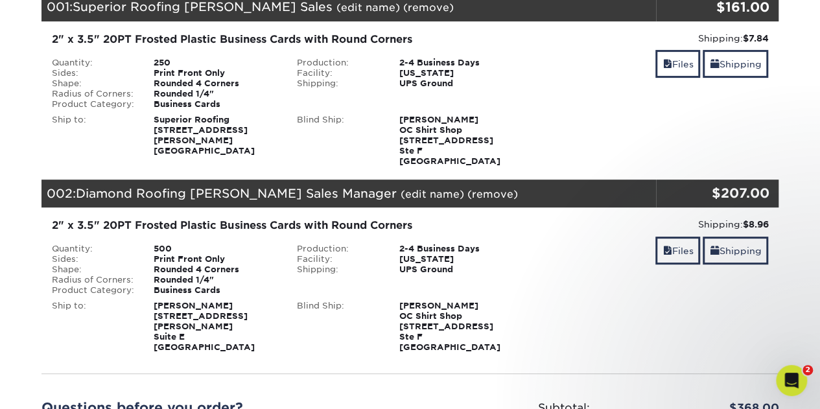
scroll to position [200, 0]
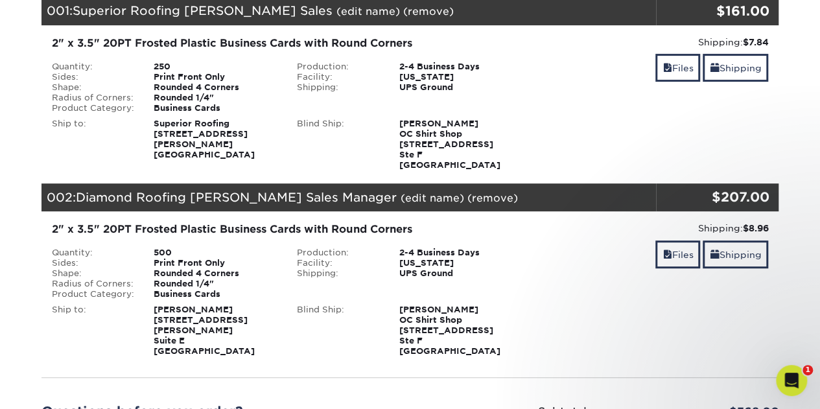
drag, startPoint x: 824, startPoint y: 103, endPoint x: 822, endPoint y: 163, distance: 60.3
click at [819, 163] on html "Resources Menu Search Products Account Welcome, Brittany Primo Client Account D…" at bounding box center [410, 391] width 820 height 1182
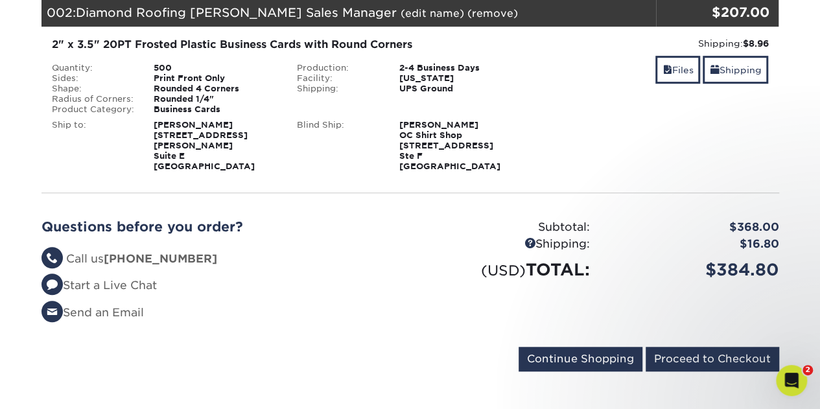
scroll to position [397, 0]
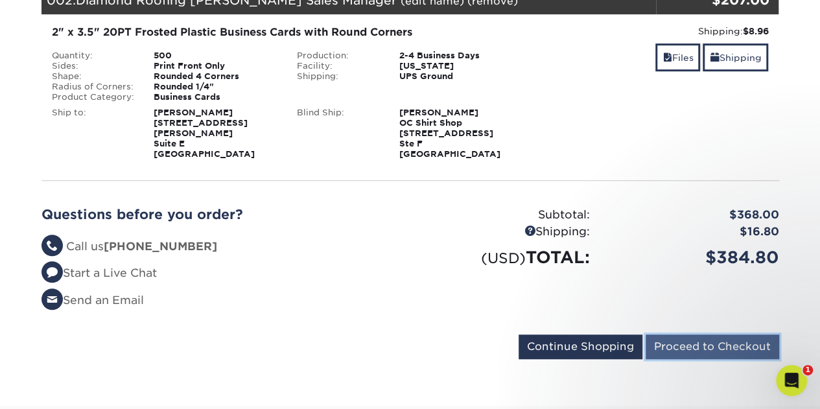
click at [700, 348] on input "Proceed to Checkout" at bounding box center [711, 346] width 133 height 25
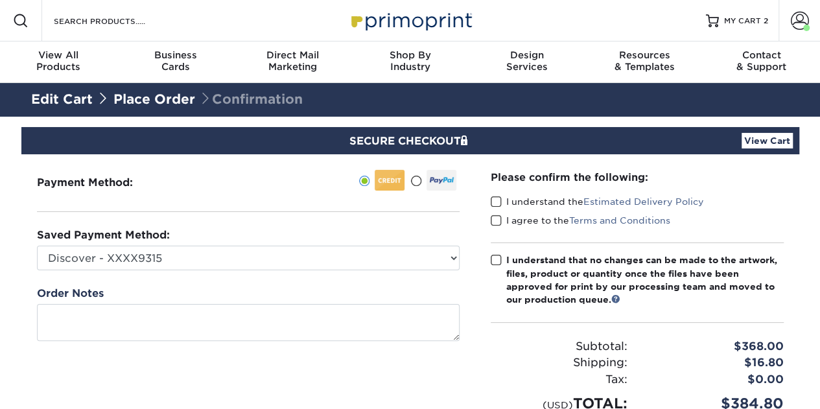
click at [496, 209] on div "I understand the Estimated Delivery Policy" at bounding box center [637, 204] width 293 height 18
click at [496, 203] on span at bounding box center [496, 202] width 11 height 12
click at [0, 0] on input "I understand the Estimated Delivery Policy" at bounding box center [0, 0] width 0 height 0
click at [495, 224] on span at bounding box center [496, 220] width 11 height 12
click at [0, 0] on input "I agree to the Terms and Conditions" at bounding box center [0, 0] width 0 height 0
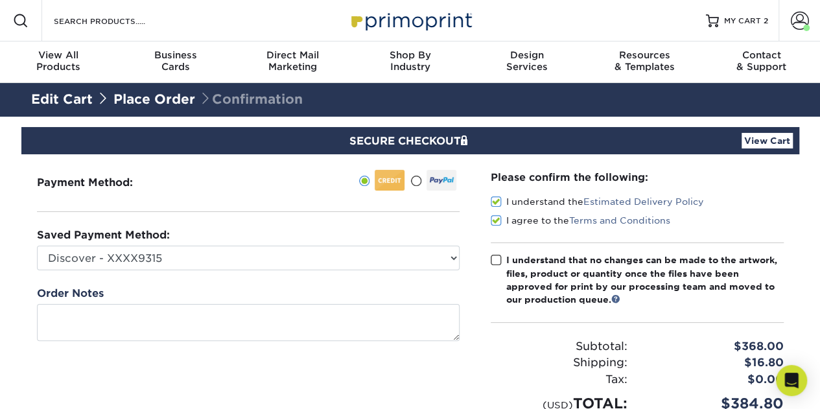
click at [493, 256] on span at bounding box center [496, 260] width 11 height 12
click at [0, 0] on input "I understand that no changes can be made to the artwork, files, product or quan…" at bounding box center [0, 0] width 0 height 0
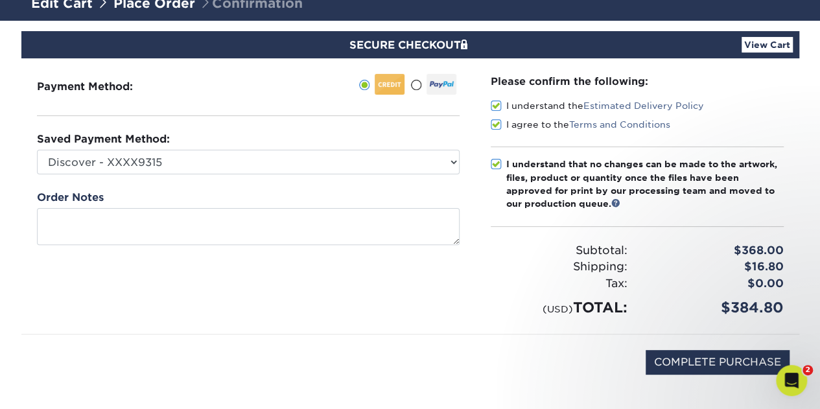
scroll to position [97, 0]
